Goal: Task Accomplishment & Management: Use online tool/utility

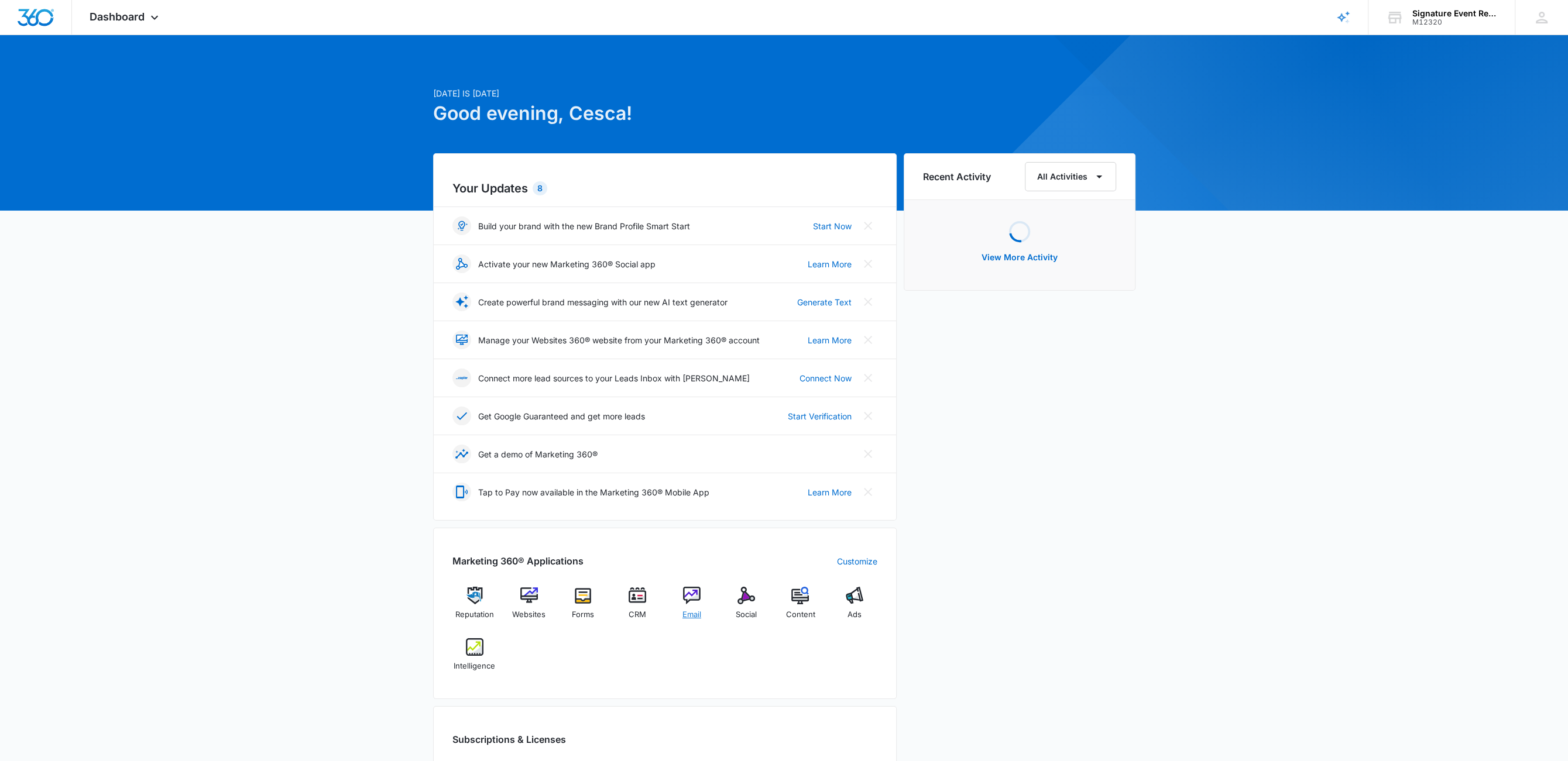
click at [683, 602] on div "Email" at bounding box center [692, 607] width 45 height 42
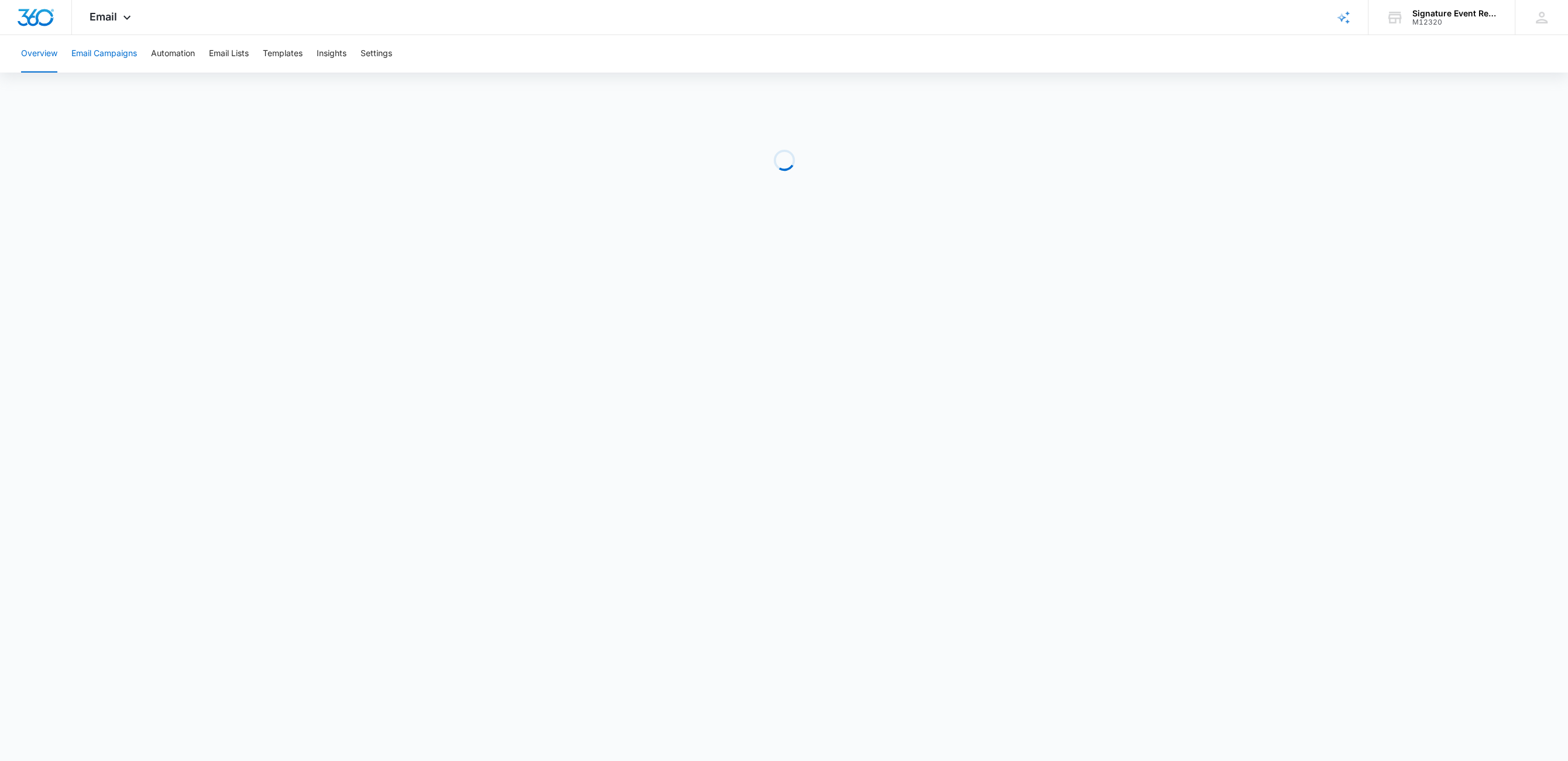
click at [117, 55] on button "Email Campaigns" at bounding box center [103, 53] width 65 height 37
